Goal: Task Accomplishment & Management: Use online tool/utility

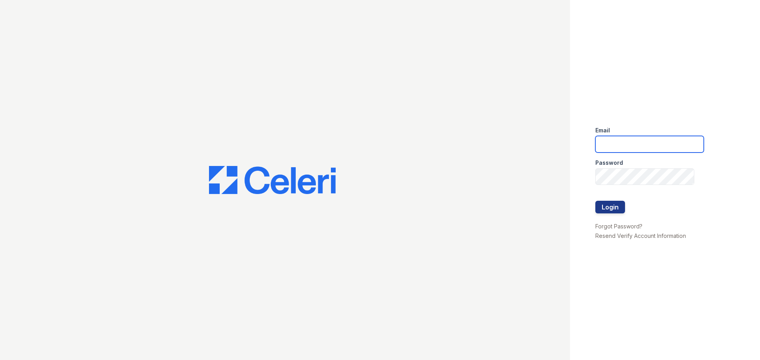
click at [636, 144] on input "email" at bounding box center [649, 144] width 108 height 17
type input "[EMAIL_ADDRESS][DOMAIN_NAME]"
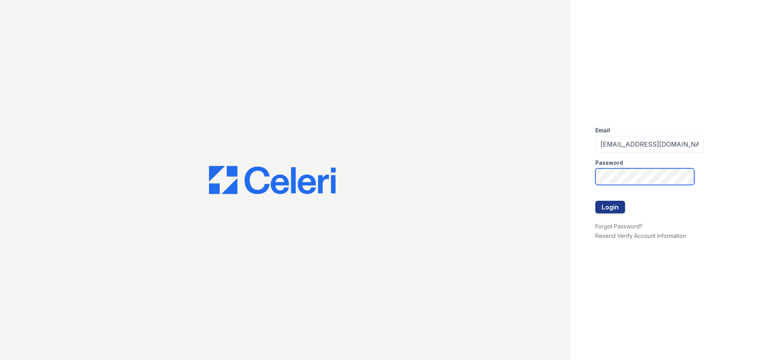
click at [595, 201] on button "Login" at bounding box center [610, 207] width 30 height 13
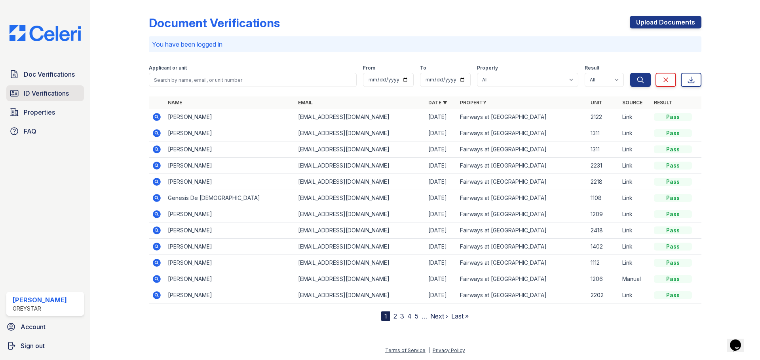
click at [42, 95] on span "ID Verifications" at bounding box center [46, 93] width 45 height 9
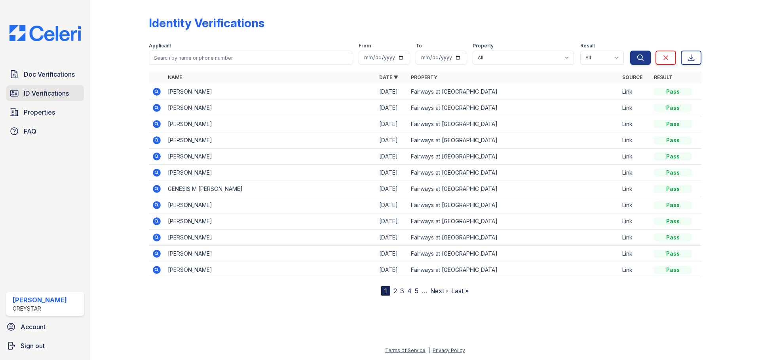
click at [13, 92] on icon at bounding box center [14, 94] width 8 height 6
click at [45, 96] on span "ID Verifications" at bounding box center [46, 93] width 45 height 9
click at [49, 77] on span "Doc Verifications" at bounding box center [49, 74] width 51 height 9
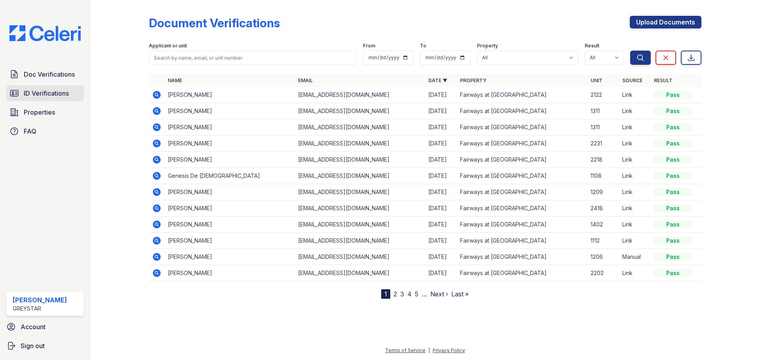
click at [52, 93] on span "ID Verifications" at bounding box center [46, 93] width 45 height 9
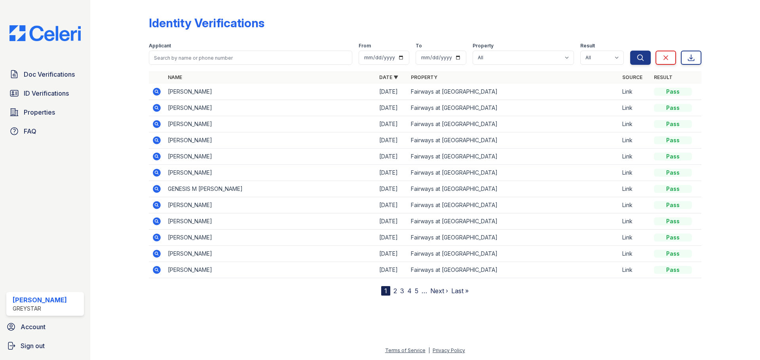
click at [160, 110] on icon at bounding box center [157, 108] width 8 height 8
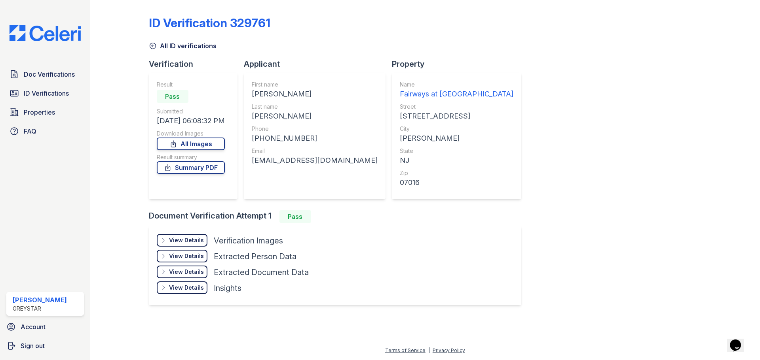
click at [178, 241] on div "View Details" at bounding box center [186, 241] width 35 height 8
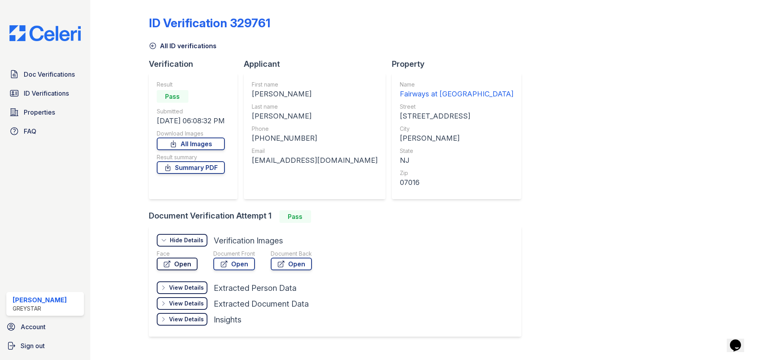
click at [183, 260] on link "Open" at bounding box center [177, 264] width 41 height 13
click at [239, 263] on link "Open" at bounding box center [234, 264] width 42 height 13
click at [290, 264] on link "Open" at bounding box center [291, 264] width 41 height 13
click at [207, 166] on link "Summary PDF" at bounding box center [191, 167] width 68 height 13
click at [52, 87] on link "ID Verifications" at bounding box center [45, 93] width 78 height 16
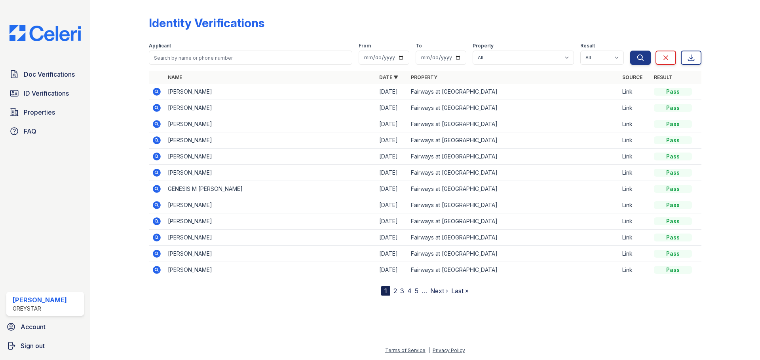
click at [394, 291] on link "2" at bounding box center [395, 291] width 4 height 8
click at [401, 289] on link "1" at bounding box center [399, 291] width 3 height 8
click at [61, 78] on span "Doc Verifications" at bounding box center [49, 74] width 51 height 9
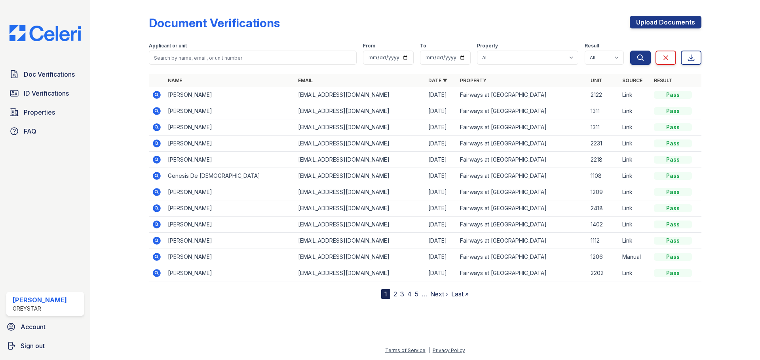
click at [154, 128] on icon at bounding box center [157, 127] width 8 height 8
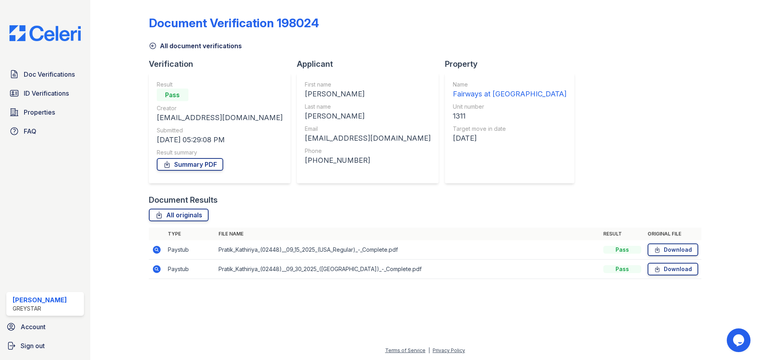
click at [155, 49] on icon at bounding box center [153, 46] width 8 height 8
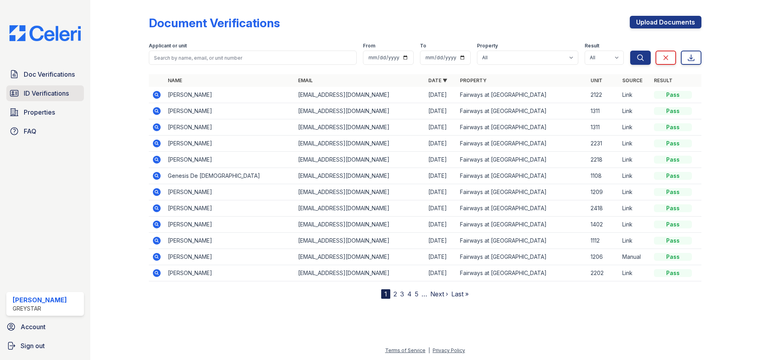
click at [41, 91] on span "ID Verifications" at bounding box center [46, 93] width 45 height 9
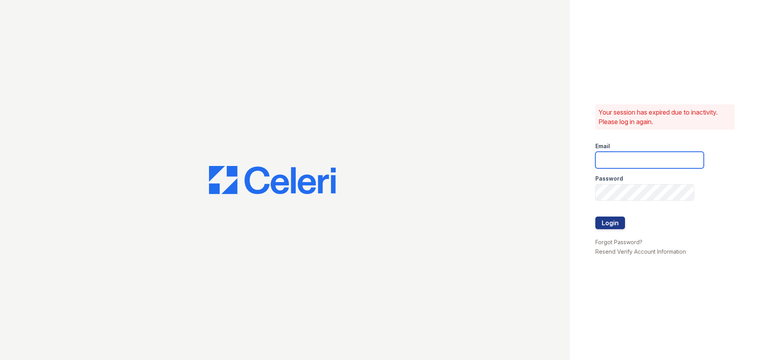
click at [617, 168] on input "email" at bounding box center [649, 160] width 108 height 17
type input "[EMAIL_ADDRESS][DOMAIN_NAME]"
click at [716, 167] on div "Your session has expired due to inactivity. Please log in again. Email fairways…" at bounding box center [665, 180] width 190 height 360
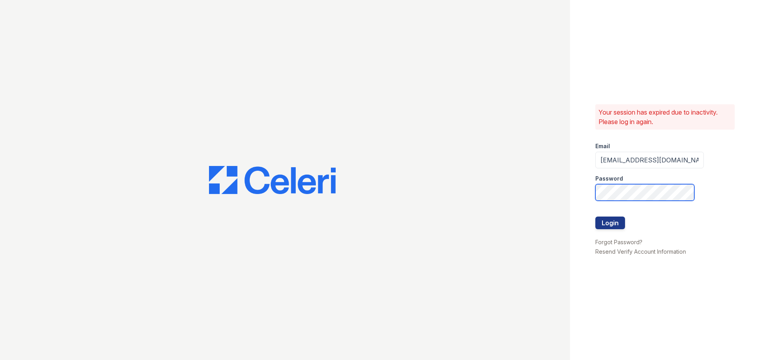
click at [595, 217] on button "Login" at bounding box center [610, 223] width 30 height 13
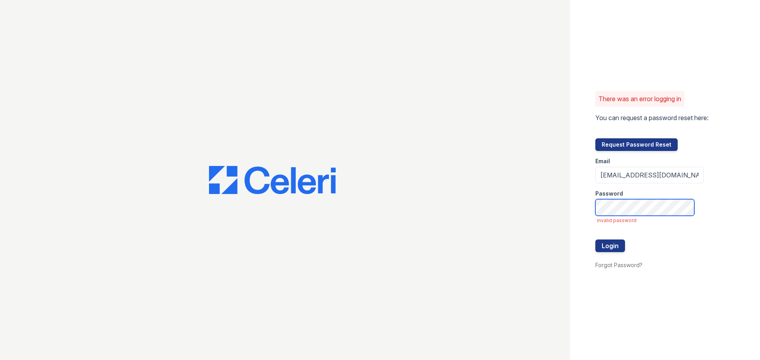
click at [595, 240] on button "Login" at bounding box center [610, 246] width 30 height 13
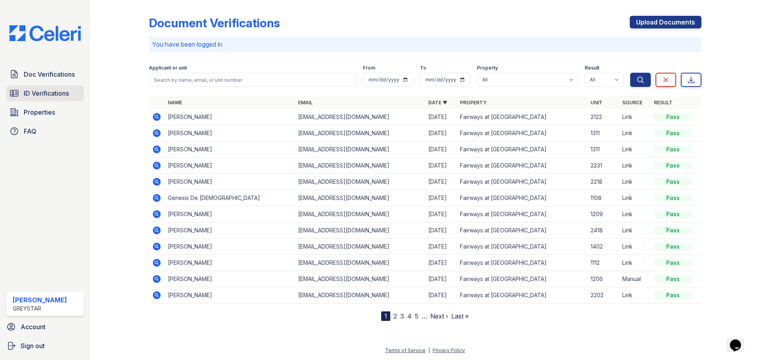
click at [14, 86] on link "ID Verifications" at bounding box center [45, 93] width 78 height 16
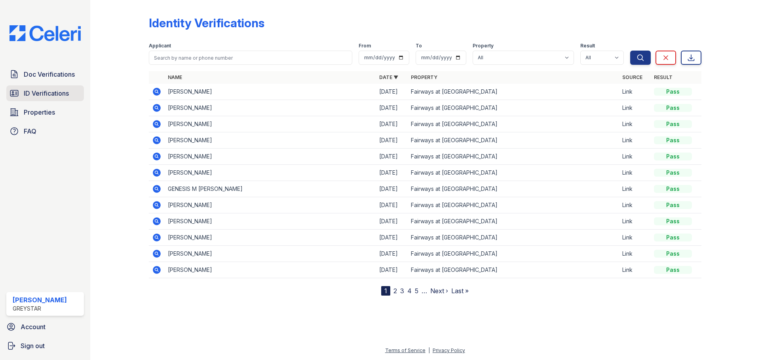
click at [33, 98] on span "ID Verifications" at bounding box center [46, 93] width 45 height 9
click at [40, 95] on span "ID Verifications" at bounding box center [46, 93] width 45 height 9
click at [45, 76] on span "Doc Verifications" at bounding box center [49, 74] width 51 height 9
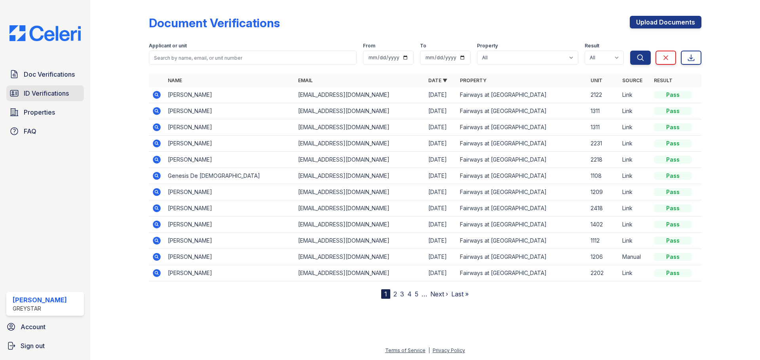
click at [42, 98] on span "ID Verifications" at bounding box center [46, 93] width 45 height 9
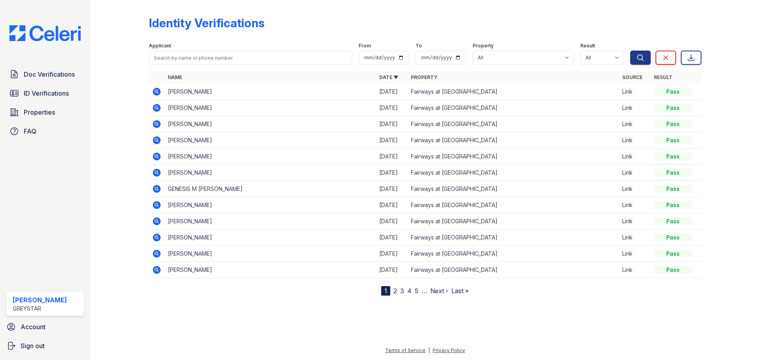
click at [46, 84] on div "Doc Verifications ID Verifications Properties FAQ" at bounding box center [45, 102] width 84 height 73
click at [52, 78] on span "Doc Verifications" at bounding box center [49, 74] width 51 height 9
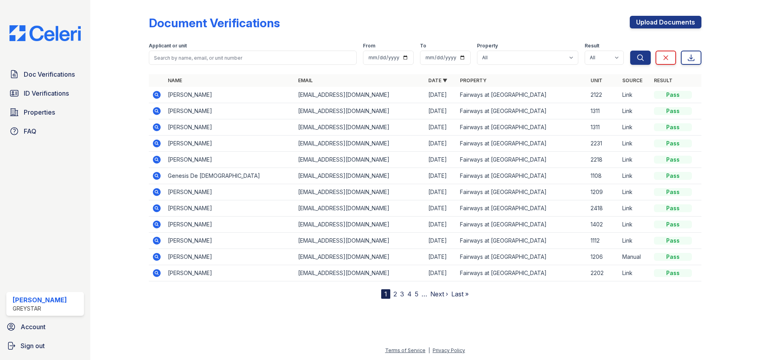
click at [59, 83] on div "Doc Verifications ID Verifications Properties FAQ" at bounding box center [45, 102] width 84 height 73
click at [54, 100] on link "ID Verifications" at bounding box center [45, 93] width 78 height 16
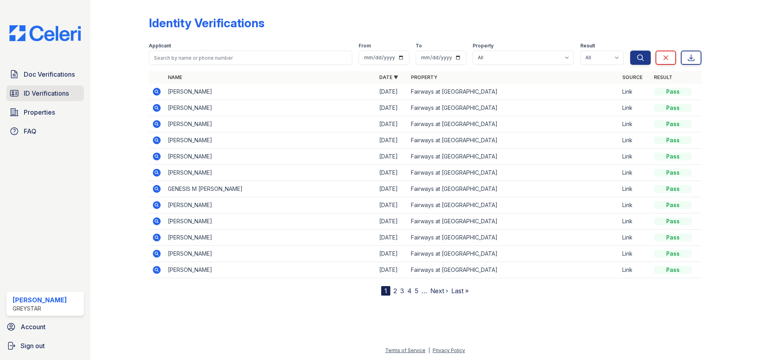
click at [46, 99] on link "ID Verifications" at bounding box center [45, 93] width 78 height 16
click at [40, 95] on span "ID Verifications" at bounding box center [46, 93] width 45 height 9
click at [44, 75] on span "Doc Verifications" at bounding box center [49, 74] width 51 height 9
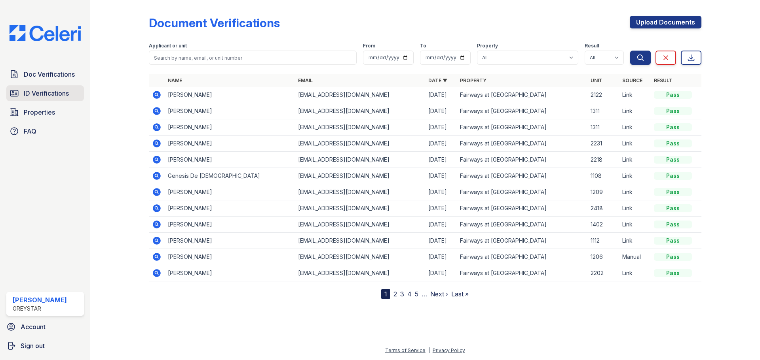
click at [40, 90] on span "ID Verifications" at bounding box center [46, 93] width 45 height 9
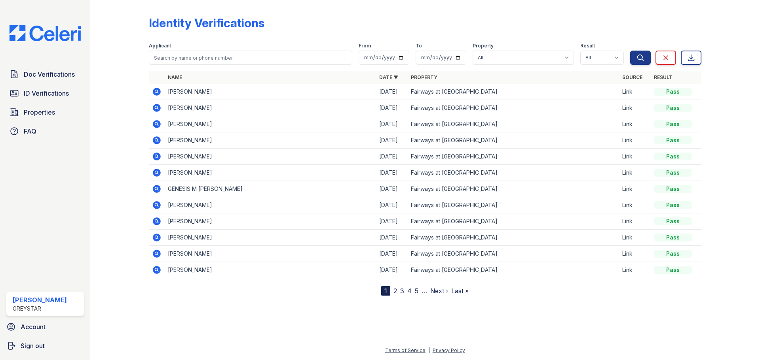
click at [113, 99] on div at bounding box center [126, 149] width 46 height 293
click at [351, 15] on div "Identity Verifications Filter Applicant From To Property All Fairways at Cranfo…" at bounding box center [425, 149] width 552 height 293
click at [52, 100] on link "ID Verifications" at bounding box center [45, 93] width 78 height 16
drag, startPoint x: 250, startPoint y: 91, endPoint x: 208, endPoint y: 93, distance: 41.6
click at [250, 91] on td "[PERSON_NAME]" at bounding box center [270, 92] width 211 height 16
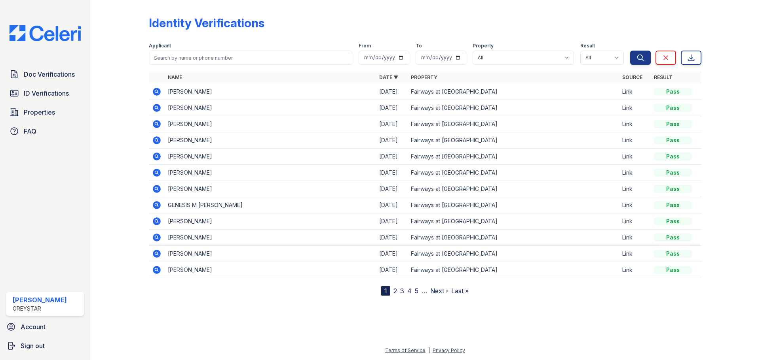
click at [160, 92] on icon at bounding box center [157, 92] width 8 height 8
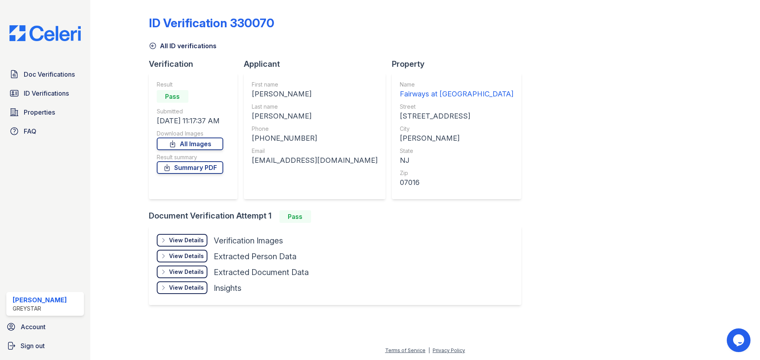
click at [189, 239] on div "View Details" at bounding box center [186, 241] width 35 height 8
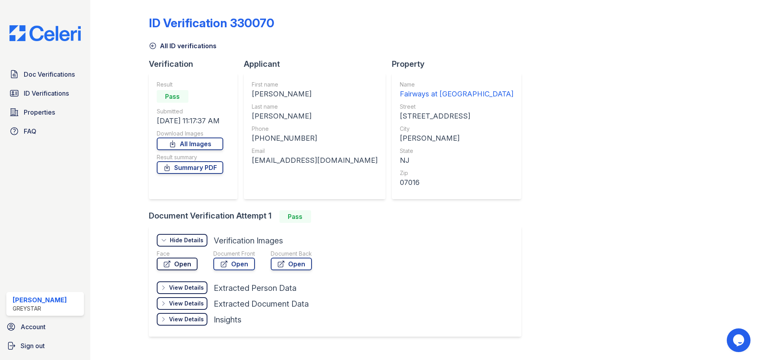
click at [180, 262] on link "Open" at bounding box center [177, 264] width 41 height 13
click at [235, 263] on link "Open" at bounding box center [234, 264] width 42 height 13
click at [287, 265] on link "Open" at bounding box center [291, 264] width 41 height 13
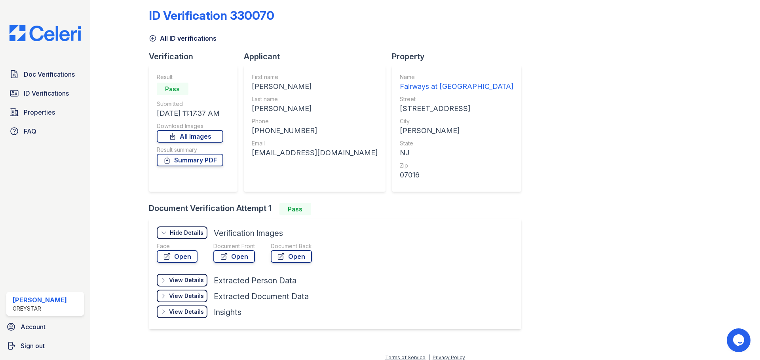
scroll to position [15, 0]
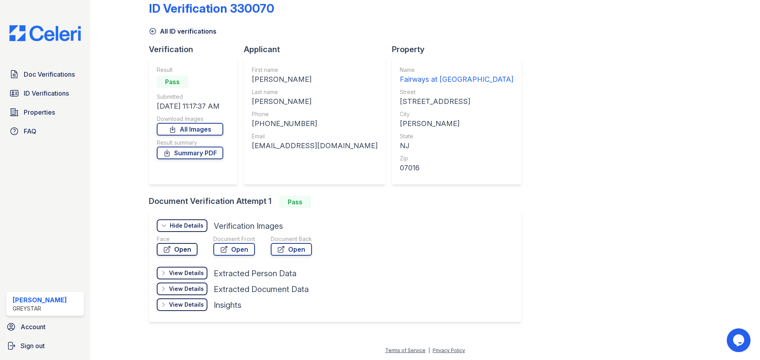
click at [182, 244] on link "Open" at bounding box center [177, 249] width 41 height 13
click at [233, 259] on div "Document Front Open" at bounding box center [234, 247] width 42 height 24
click at [238, 248] on link "Open" at bounding box center [234, 249] width 42 height 13
click at [60, 94] on span "ID Verifications" at bounding box center [46, 93] width 45 height 9
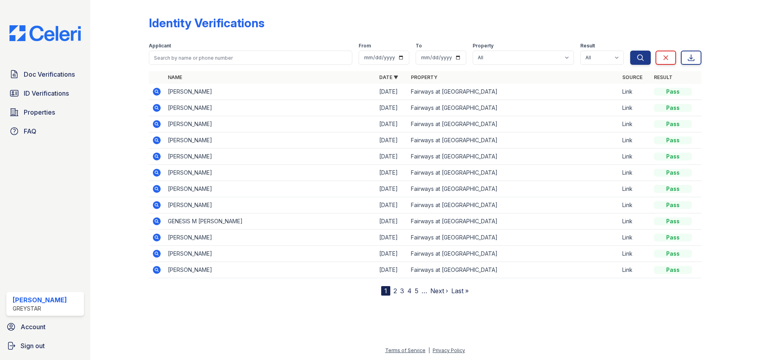
click at [740, 185] on div at bounding box center [724, 149] width 46 height 293
click at [31, 89] on span "ID Verifications" at bounding box center [46, 93] width 45 height 9
click at [34, 78] on span "Doc Verifications" at bounding box center [49, 74] width 51 height 9
